Goal: Check status

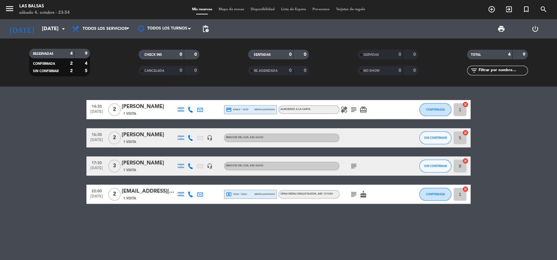
click at [2, 15] on div "menu Las Balsas [DATE] 4. octubre - 23:54" at bounding box center [69, 9] width 139 height 15
click at [9, 7] on icon "menu" at bounding box center [10, 9] width 10 height 10
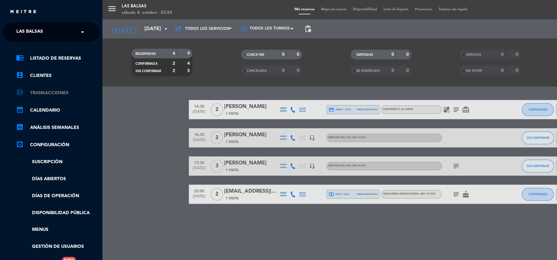
click at [43, 92] on link "account_balance_wallet Transacciones" at bounding box center [57, 93] width 83 height 8
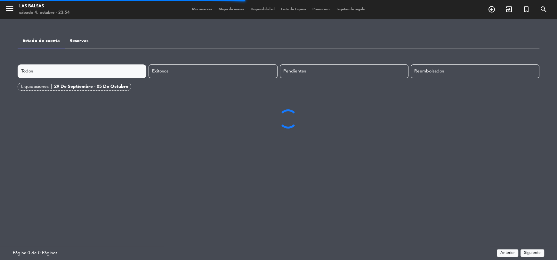
click at [67, 84] on div "29 de septiembre - 05 de octubre" at bounding box center [91, 86] width 74 height 7
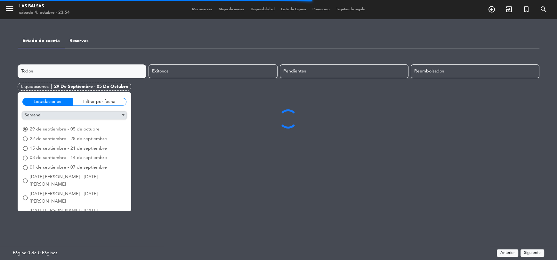
click at [84, 116] on button "Semanal" at bounding box center [74, 114] width 104 height 7
click at [85, 116] on button "Semanal" at bounding box center [74, 114] width 104 height 7
click at [84, 100] on div "Filtrar por fecha" at bounding box center [99, 102] width 54 height 8
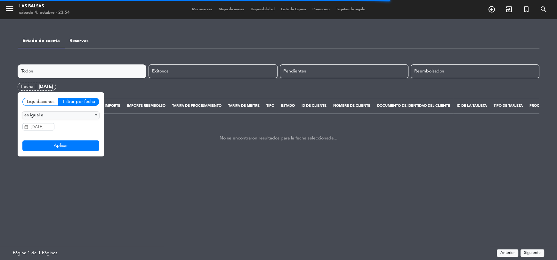
click at [49, 120] on div "es igual a esta en los últimos es igual a entre es posterior a en esa fecha o d…" at bounding box center [60, 131] width 77 height 40
click at [50, 115] on button "es igual a" at bounding box center [60, 114] width 77 height 7
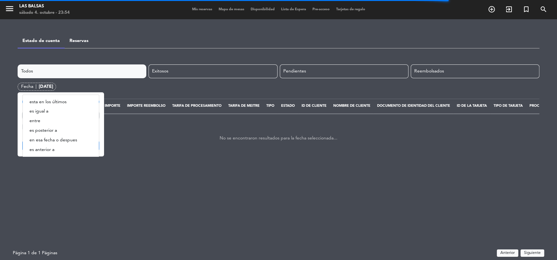
click at [21, 132] on div "Liquidaciones Filtrar por fecha es igual a esta en los últimos es igual a entre…" at bounding box center [61, 124] width 86 height 64
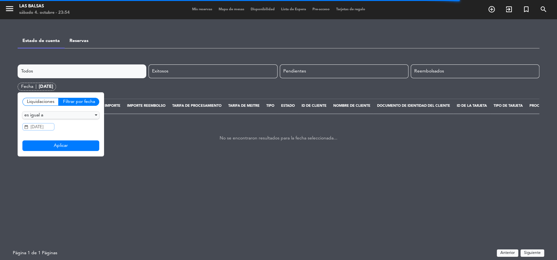
click at [45, 127] on input "[DATE]" at bounding box center [38, 126] width 32 height 7
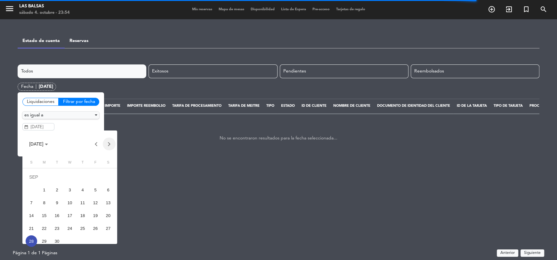
click at [106, 146] on button "Next month" at bounding box center [109, 143] width 13 height 13
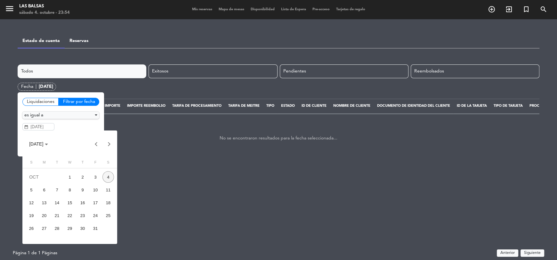
click at [109, 179] on div "4" at bounding box center [108, 177] width 12 height 12
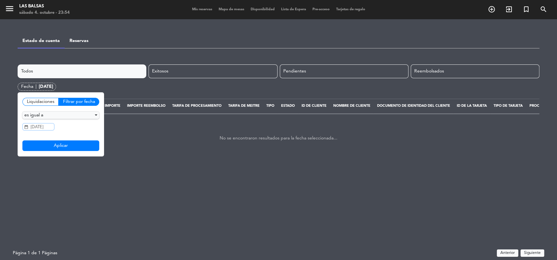
type input "[DATE]"
click at [76, 146] on button "Aplicar" at bounding box center [60, 145] width 77 height 11
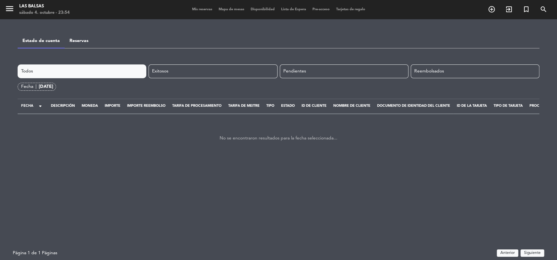
click at [77, 41] on link "Reservas" at bounding box center [78, 40] width 19 height 4
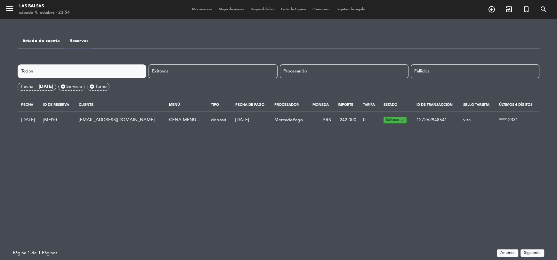
click at [136, 153] on div "Todos Exitosos Procesando Fallidos Fecha | [DATE] add_circle Servicio add_circl…" at bounding box center [279, 155] width 522 height 182
